Goal: Information Seeking & Learning: Learn about a topic

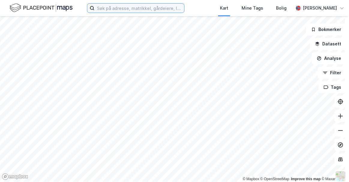
click at [110, 10] on input at bounding box center [140, 8] width 90 height 9
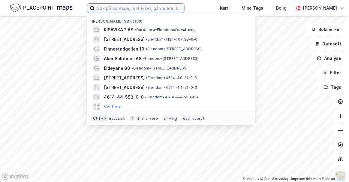
paste input "Hovlandsvegen 160"
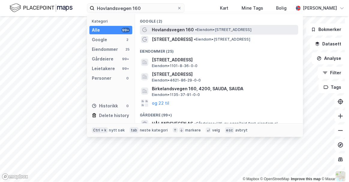
click at [164, 29] on span "Hovlandsvegen 160" at bounding box center [173, 29] width 42 height 7
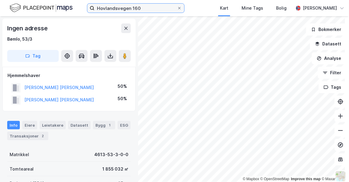
click at [142, 8] on input "Hovlandsvegen 160" at bounding box center [136, 8] width 83 height 9
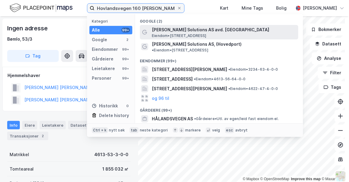
type input "Hovlandsvegen 160 [PERSON_NAME]"
click at [172, 31] on span "[PERSON_NAME] Solutions AS avd. [GEOGRAPHIC_DATA]" at bounding box center [224, 29] width 144 height 7
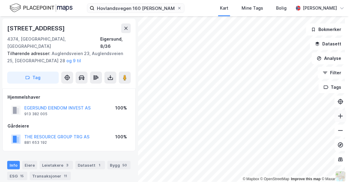
click at [339, 116] on icon at bounding box center [341, 116] width 5 height 1
click at [327, 59] on button "Analyse" at bounding box center [329, 58] width 35 height 12
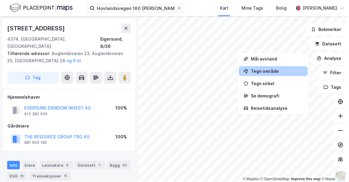
click at [267, 74] on div "Tegn område" at bounding box center [273, 71] width 69 height 10
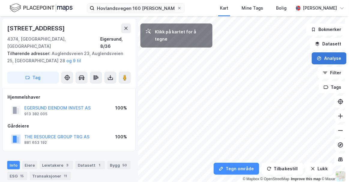
click at [324, 56] on button "Analyse" at bounding box center [329, 58] width 35 height 12
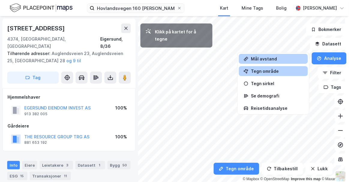
click at [264, 60] on div "Mål avstand" at bounding box center [277, 58] width 52 height 5
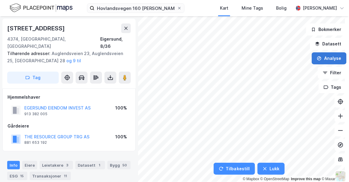
click at [317, 55] on button "Analyse" at bounding box center [329, 58] width 35 height 12
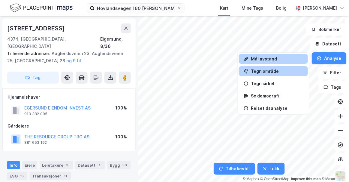
click at [272, 68] on div "Tegn område" at bounding box center [273, 71] width 69 height 10
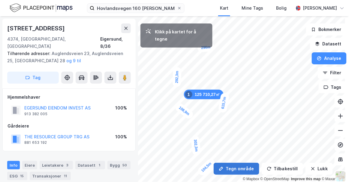
click at [214, 160] on div "104,5m" at bounding box center [207, 167] width 20 height 20
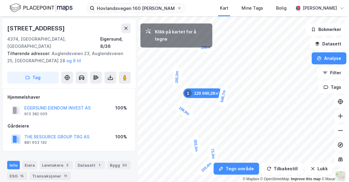
click at [212, 147] on div "73,3m" at bounding box center [214, 154] width 10 height 18
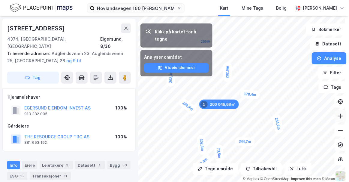
click at [338, 118] on icon at bounding box center [341, 116] width 6 height 6
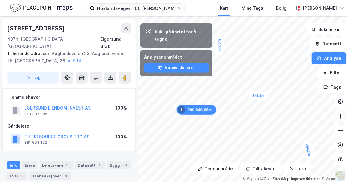
click at [338, 118] on icon at bounding box center [341, 116] width 6 height 6
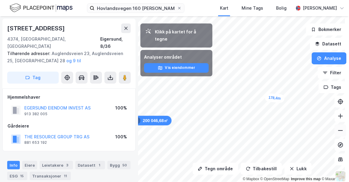
click at [339, 129] on icon at bounding box center [341, 130] width 6 height 6
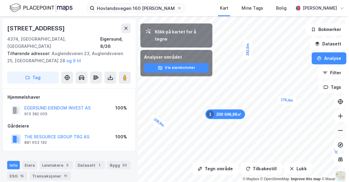
click at [338, 131] on icon at bounding box center [341, 130] width 6 height 6
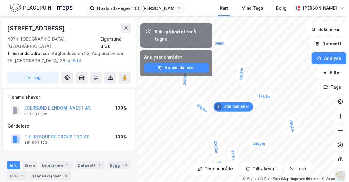
click at [338, 131] on icon at bounding box center [341, 130] width 6 height 6
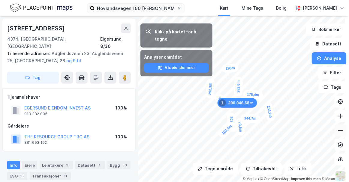
click at [338, 131] on icon at bounding box center [341, 130] width 6 height 6
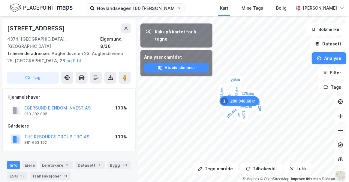
click at [338, 131] on icon at bounding box center [341, 130] width 6 height 6
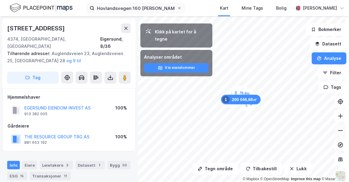
click at [338, 131] on icon at bounding box center [341, 130] width 6 height 6
click at [337, 119] on button at bounding box center [341, 116] width 12 height 12
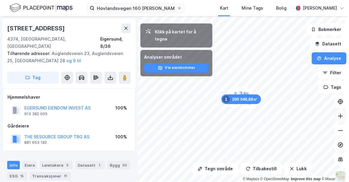
click at [337, 119] on button at bounding box center [341, 116] width 12 height 12
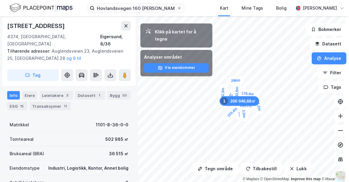
scroll to position [70, 0]
click at [338, 116] on icon at bounding box center [341, 116] width 6 height 6
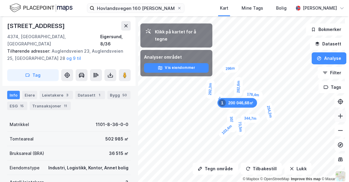
click at [338, 116] on icon at bounding box center [341, 116] width 6 height 6
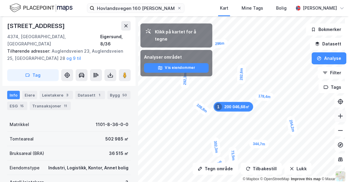
click at [338, 116] on icon at bounding box center [341, 116] width 6 height 6
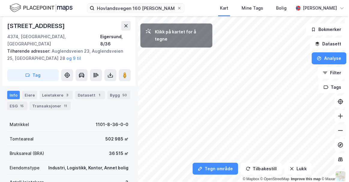
click at [338, 131] on icon at bounding box center [341, 130] width 6 height 6
click at [145, 11] on input "Hovlandsvegen 160 [PERSON_NAME]" at bounding box center [136, 8] width 83 height 9
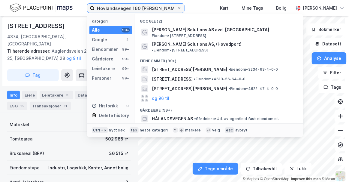
click at [145, 11] on input "Hovlandsvegen 160 [PERSON_NAME]" at bounding box center [136, 8] width 83 height 9
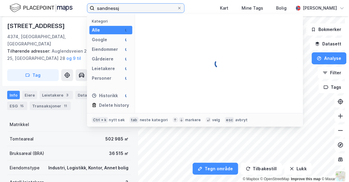
type input "sandnessj"
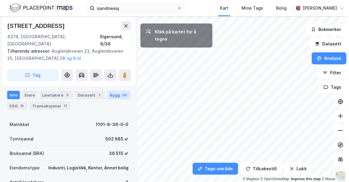
click at [113, 91] on div "Bygg 50" at bounding box center [119, 95] width 23 height 8
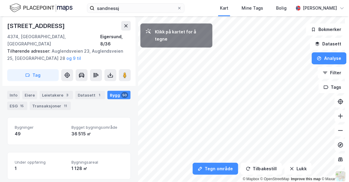
scroll to position [70, 0]
click at [250, 125] on div "11,2m" at bounding box center [250, 125] width 11 height 18
click at [334, 57] on button "Analyse" at bounding box center [329, 58] width 35 height 12
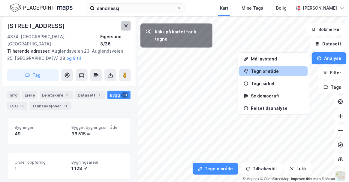
click at [124, 25] on icon at bounding box center [126, 25] width 5 height 5
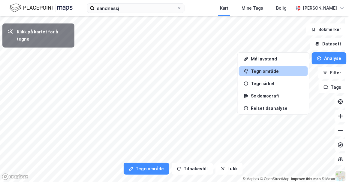
click at [255, 69] on div "Tegn område" at bounding box center [277, 71] width 52 height 5
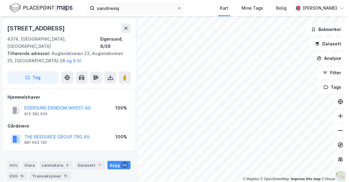
scroll to position [70, 0]
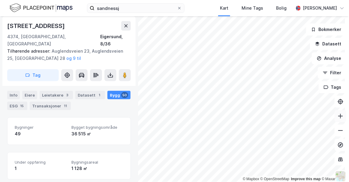
click at [338, 116] on icon at bounding box center [341, 116] width 6 height 6
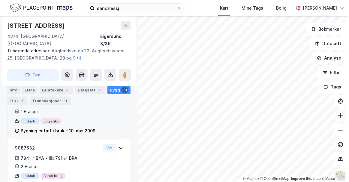
scroll to position [673, 0]
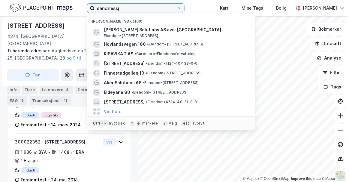
click at [126, 8] on input "sandnessj" at bounding box center [136, 8] width 83 height 9
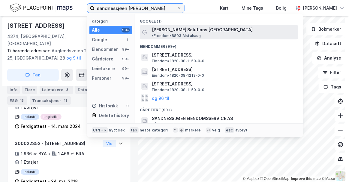
type input "sandnessjøen [PERSON_NAME]"
click at [186, 29] on span "[PERSON_NAME] Solutions [GEOGRAPHIC_DATA]" at bounding box center [202, 29] width 101 height 7
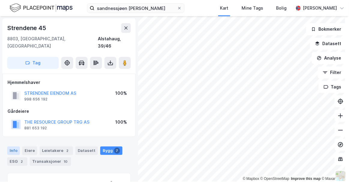
click at [16, 146] on div "Info" at bounding box center [13, 150] width 13 height 8
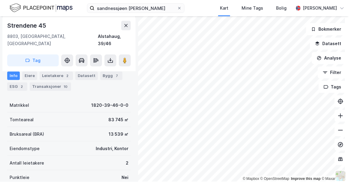
scroll to position [75, 0]
click at [341, 117] on icon at bounding box center [341, 115] width 1 height 5
click at [337, 134] on button at bounding box center [341, 130] width 12 height 12
click at [339, 117] on icon at bounding box center [341, 116] width 6 height 6
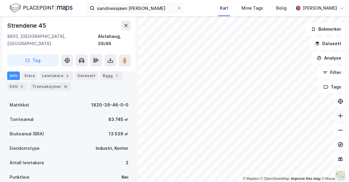
click at [339, 117] on icon at bounding box center [341, 116] width 6 height 6
